Goal: Task Accomplishment & Management: Manage account settings

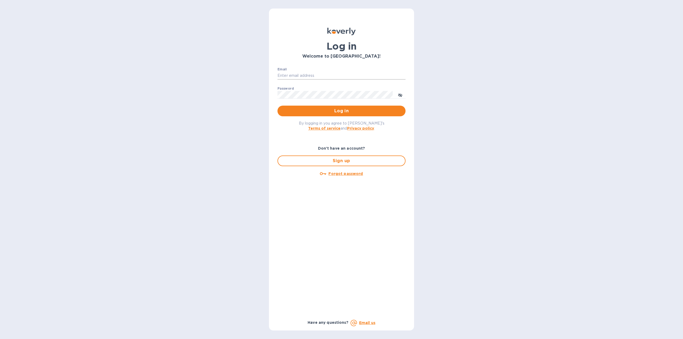
click at [327, 77] on input "Email" at bounding box center [342, 76] width 128 height 8
type input "[EMAIL_ADDRESS][DOMAIN_NAME]"
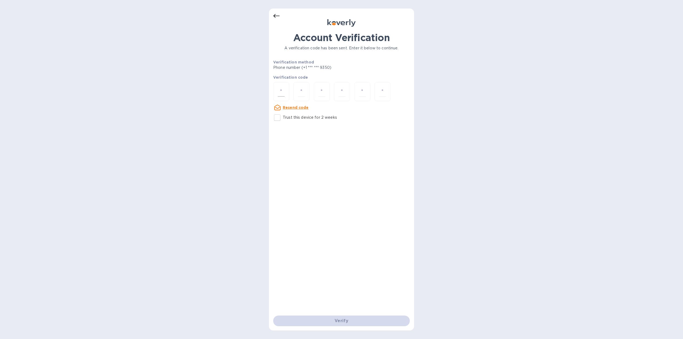
click at [282, 92] on input "number" at bounding box center [281, 92] width 7 height 10
click at [283, 90] on input "number" at bounding box center [281, 92] width 7 height 10
click at [326, 131] on div "Account Verification A verification code has been sent. Enter it below to conti…" at bounding box center [341, 174] width 137 height 284
click at [279, 120] on input "Trust this device for 2 weeks" at bounding box center [277, 117] width 11 height 11
checkbox input "true"
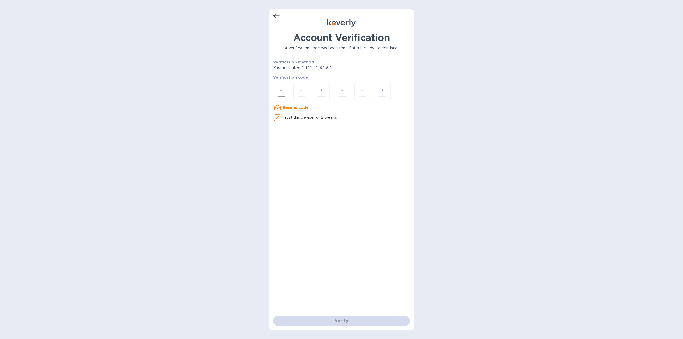
click at [279, 93] on input "number" at bounding box center [281, 92] width 7 height 10
click at [287, 107] on u "Resend code" at bounding box center [296, 107] width 26 height 4
click at [281, 90] on input "number" at bounding box center [281, 92] width 7 height 10
type input "6"
type input "9"
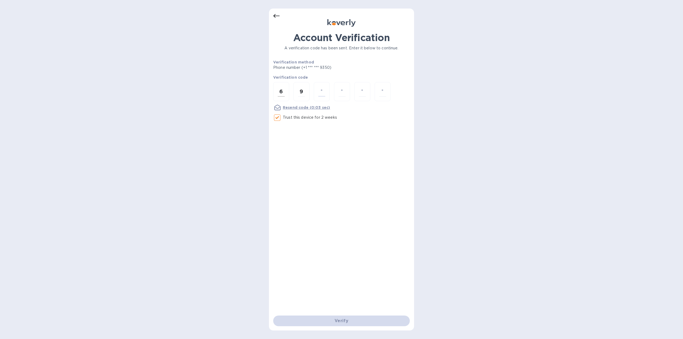
type input "0"
type input "1"
type input "5"
type input "4"
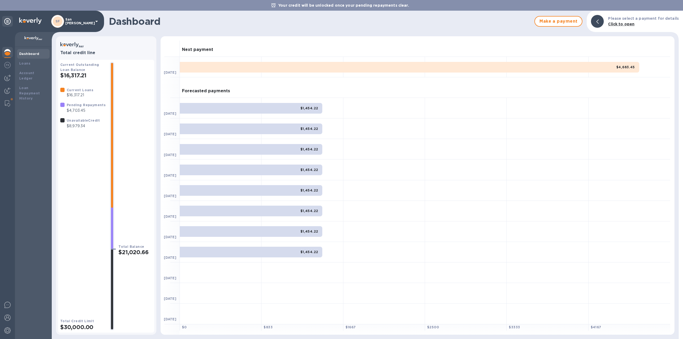
click at [77, 105] on b "Pending Repayments" at bounding box center [86, 105] width 39 height 4
click at [34, 89] on b "Loan Repayment History" at bounding box center [29, 93] width 21 height 15
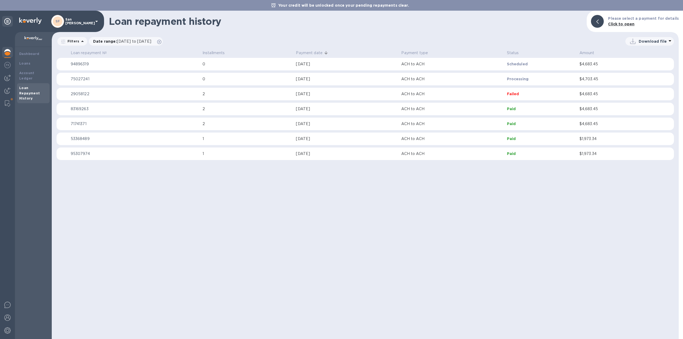
click at [227, 94] on p "2" at bounding box center [247, 94] width 89 height 6
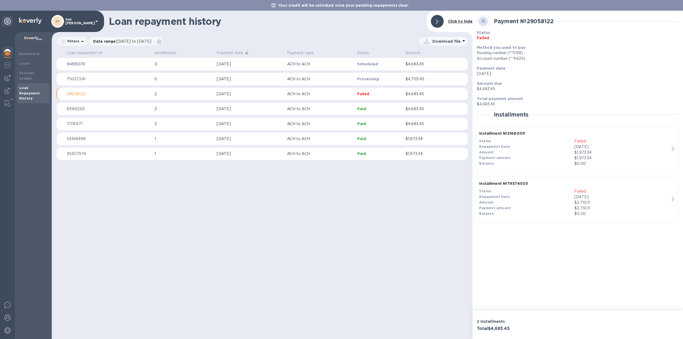
click at [7, 23] on icon at bounding box center [7, 21] width 6 height 6
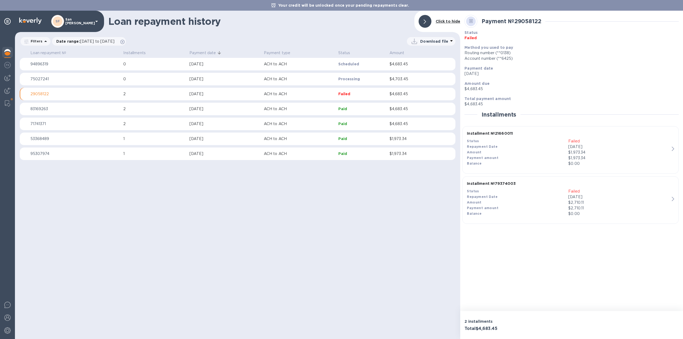
click at [445, 22] on b "Click to hide" at bounding box center [448, 21] width 25 height 4
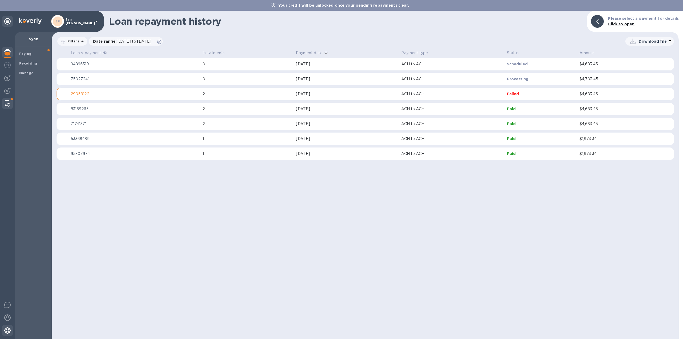
click at [6, 329] on img at bounding box center [7, 330] width 6 height 6
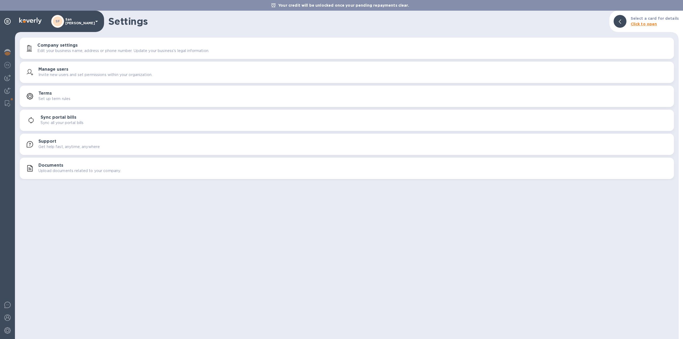
click at [59, 166] on h3 "Documents" at bounding box center [50, 165] width 25 height 5
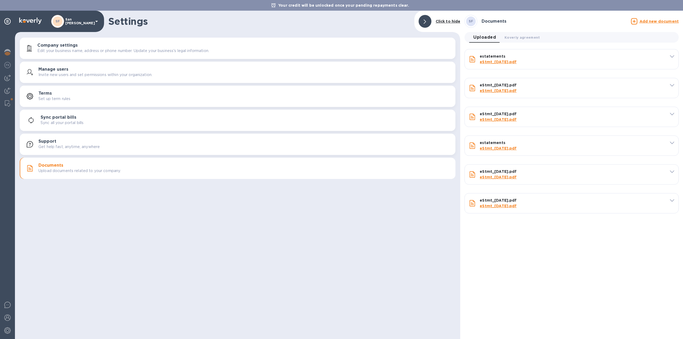
click at [489, 37] on span "Uploaded 0" at bounding box center [484, 37] width 23 height 7
click at [638, 22] on icon at bounding box center [634, 21] width 6 height 6
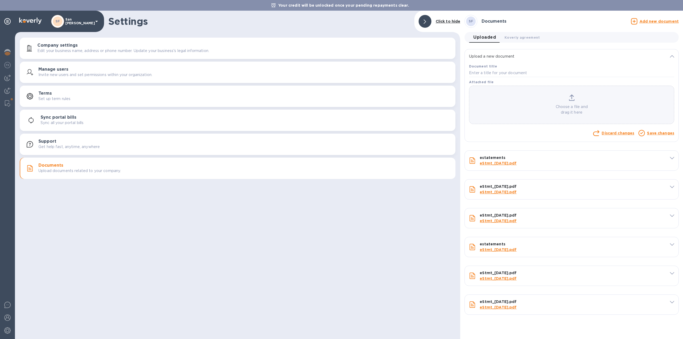
click at [573, 104] on p "Choose a file and drag it here" at bounding box center [571, 109] width 205 height 11
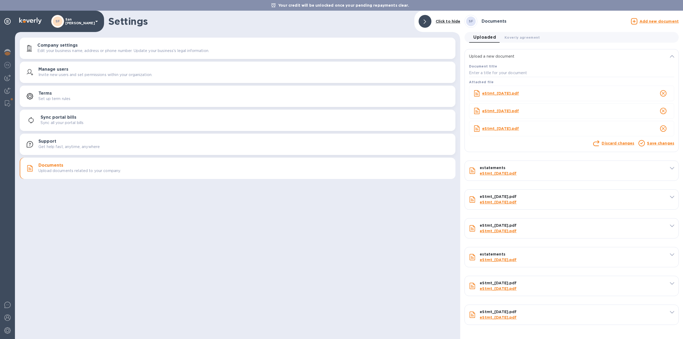
click at [644, 143] on icon at bounding box center [642, 143] width 6 height 6
click at [659, 143] on link "Save changes" at bounding box center [660, 143] width 27 height 4
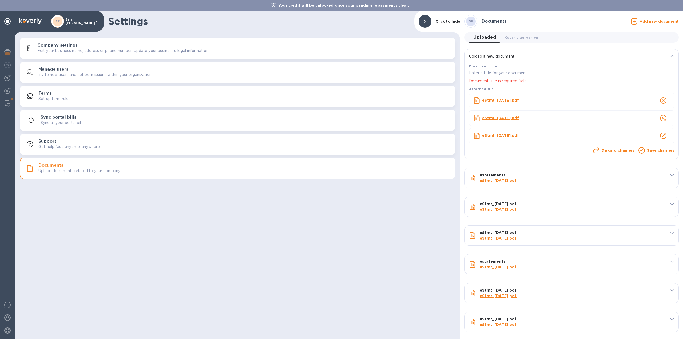
click at [522, 72] on input "text" at bounding box center [571, 73] width 205 height 8
type input "Bank Statement Request"
click at [646, 151] on div "Save changes" at bounding box center [660, 151] width 29 height 9
click at [650, 151] on link "Save changes" at bounding box center [660, 150] width 27 height 4
